Goal: Find specific page/section: Find specific page/section

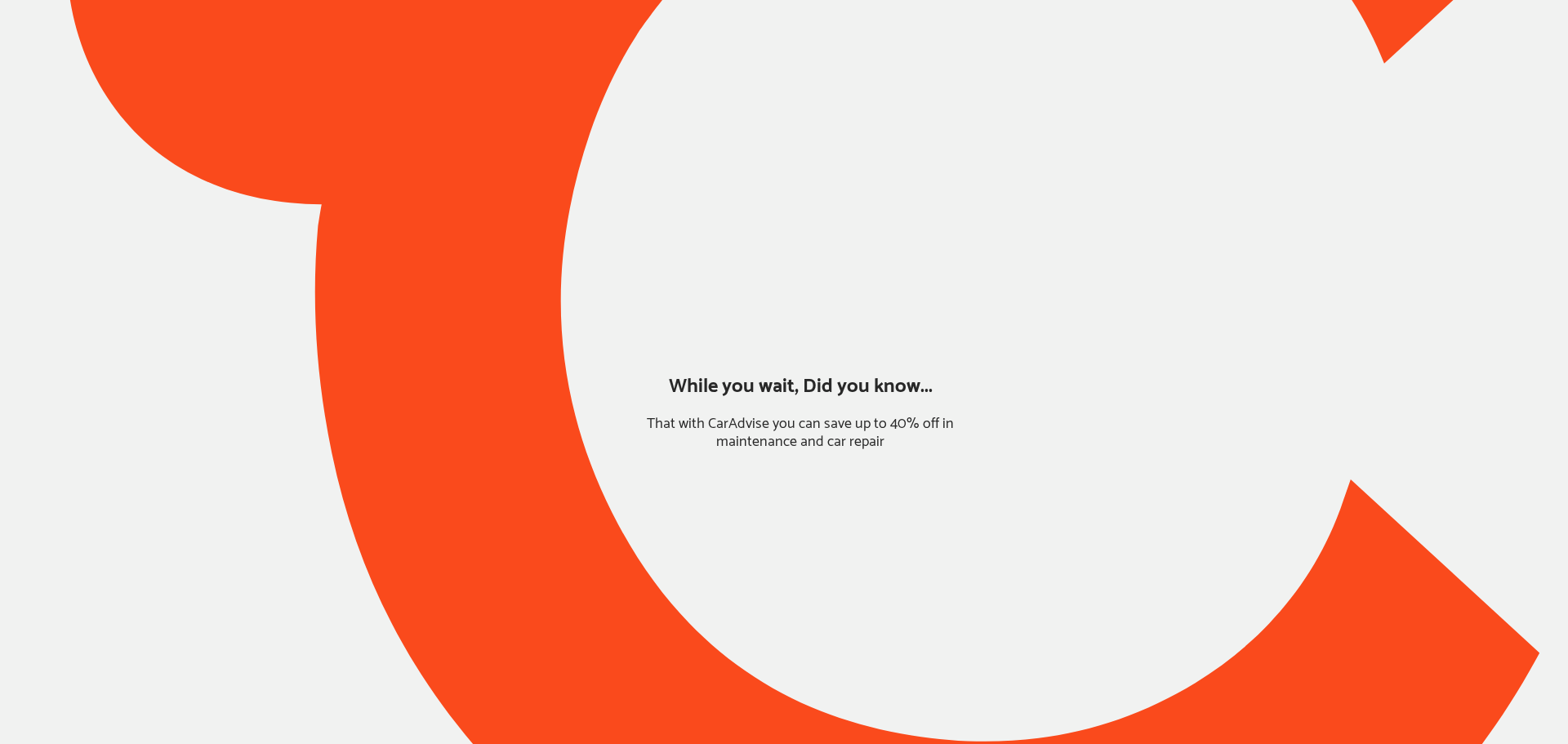
type input "*****"
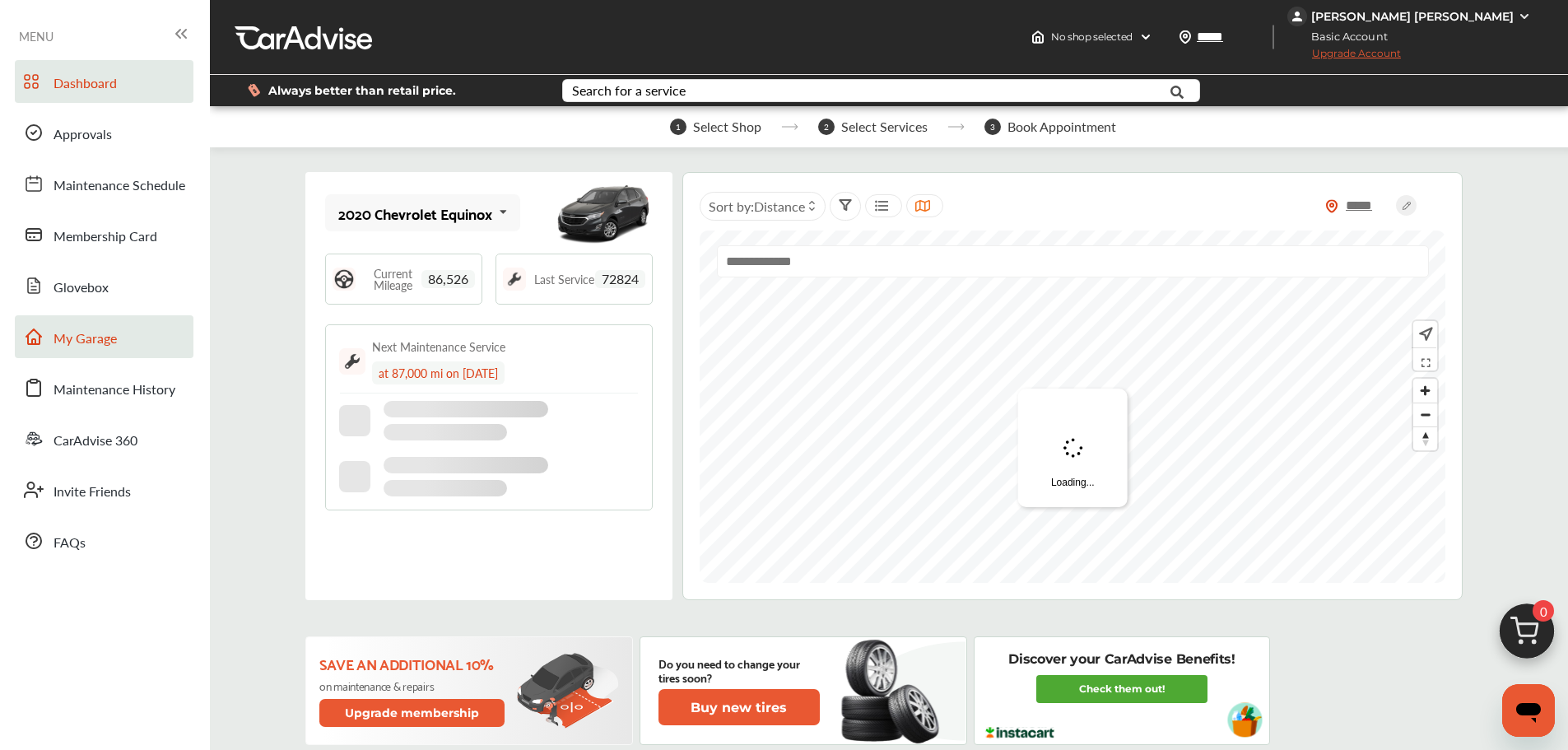
click at [125, 340] on link "My Garage" at bounding box center [103, 336] width 178 height 42
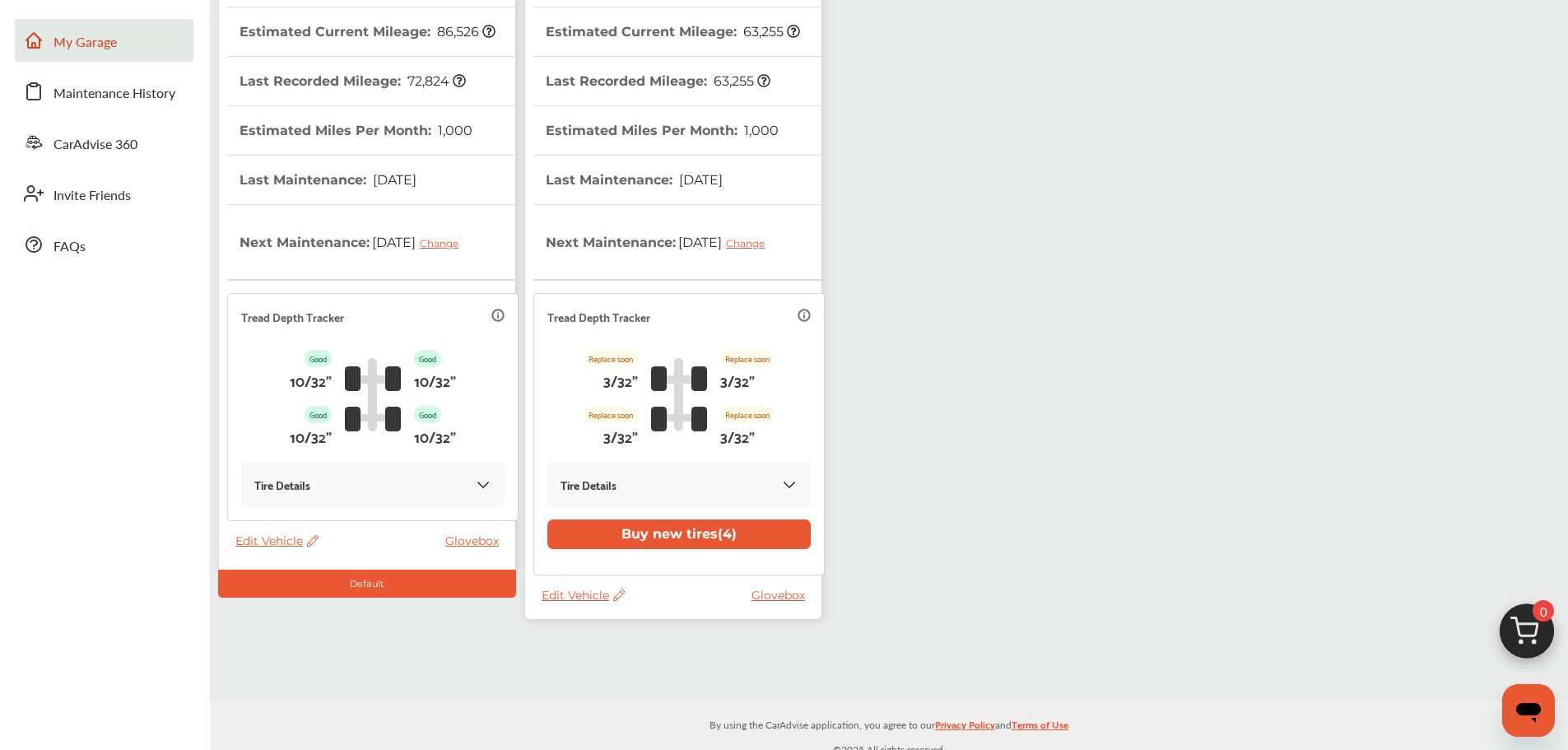
scroll to position [308, 0]
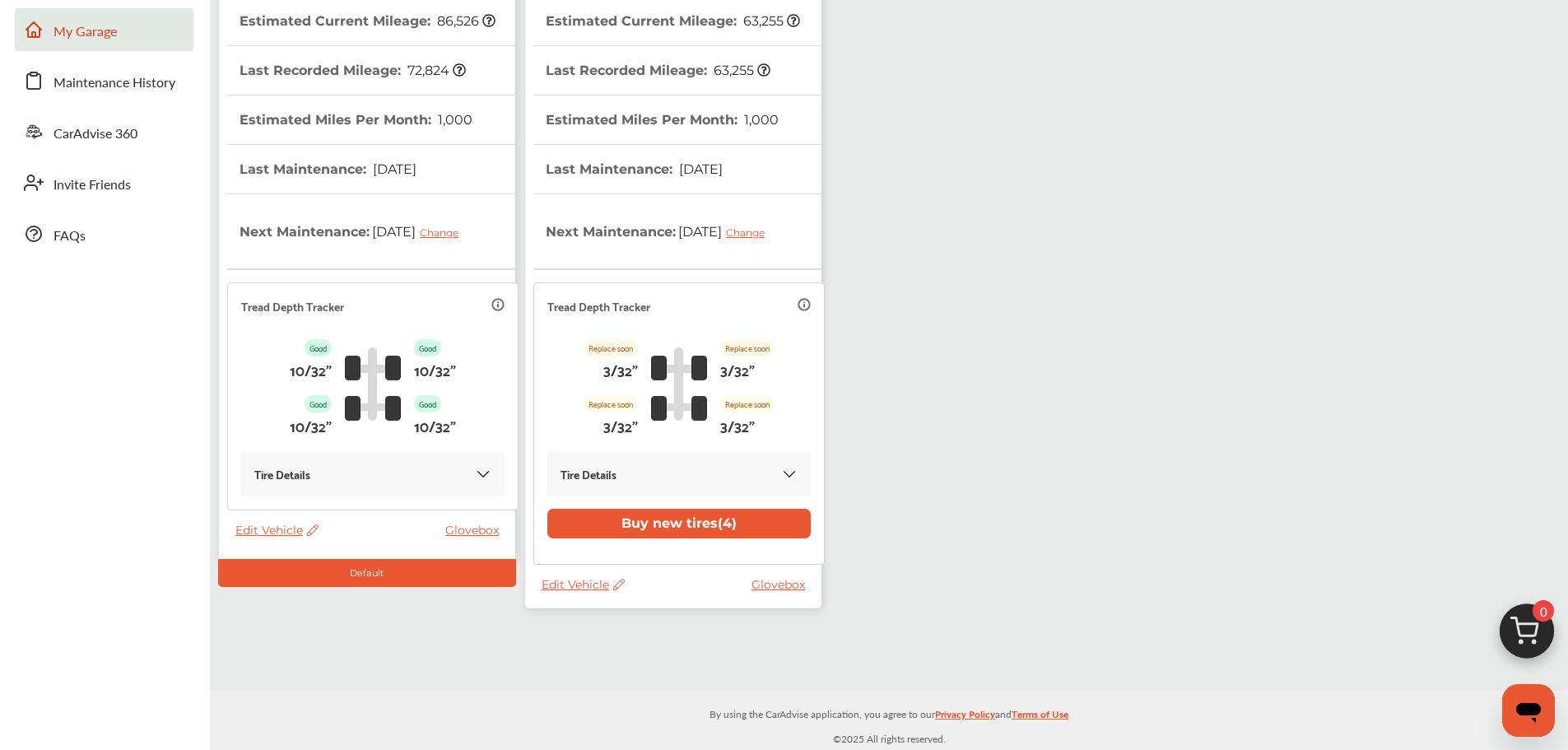
click at [562, 581] on span "Edit Vehicle" at bounding box center [583, 584] width 83 height 14
click at [622, 646] on div "Use this vehicle" at bounding box center [636, 650] width 148 height 25
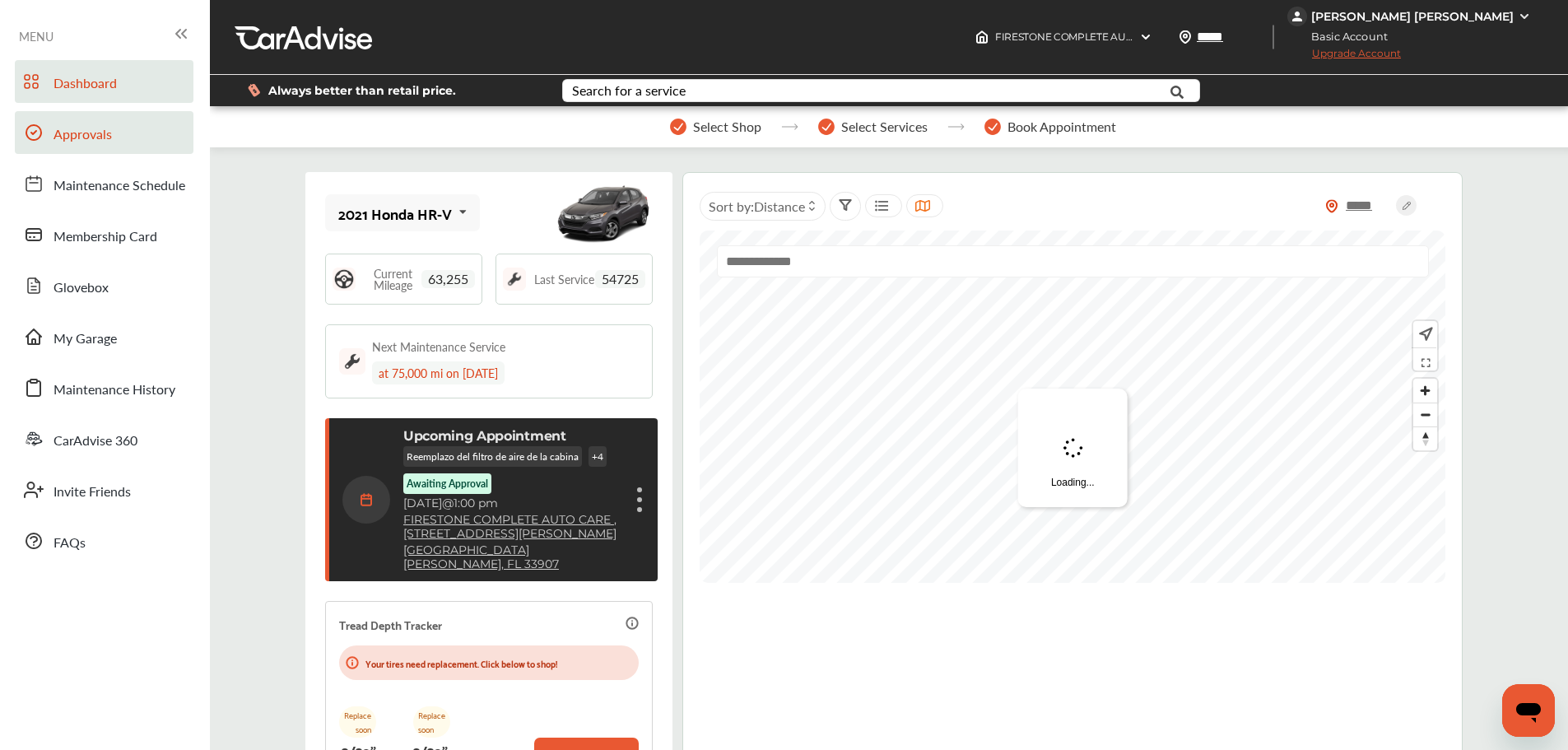
click at [75, 144] on span "Approvals" at bounding box center [83, 135] width 59 height 21
